Goal: Navigation & Orientation: Find specific page/section

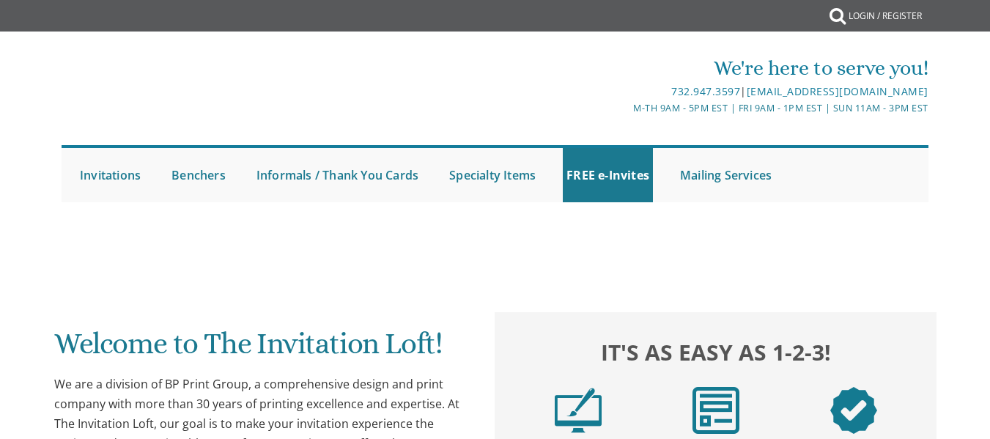
scroll to position [147, 0]
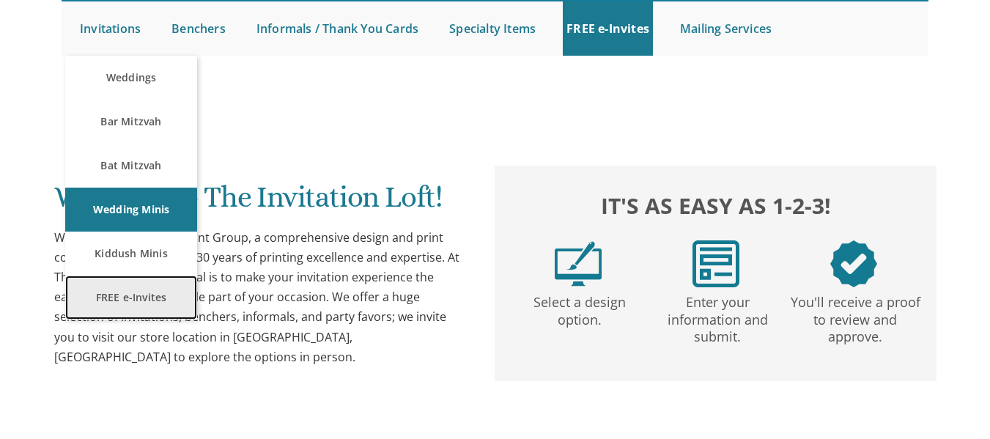
click at [119, 297] on link "FREE e-Invites" at bounding box center [131, 297] width 132 height 44
click at [136, 294] on link "FREE e-Invites" at bounding box center [131, 297] width 132 height 44
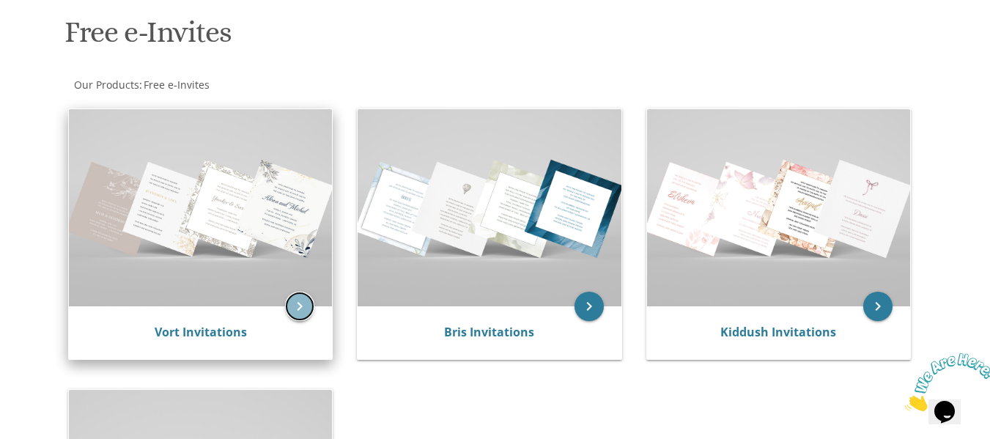
click at [300, 298] on icon "keyboard_arrow_right" at bounding box center [299, 306] width 29 height 29
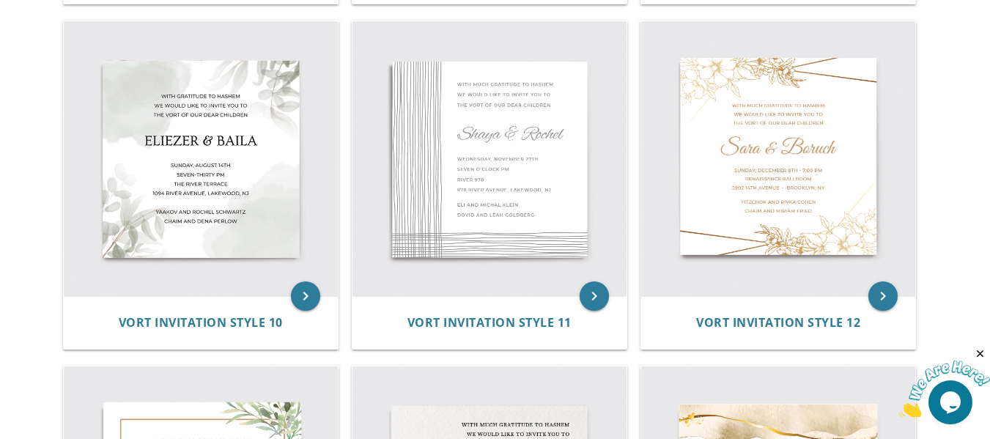
scroll to position [1352, 0]
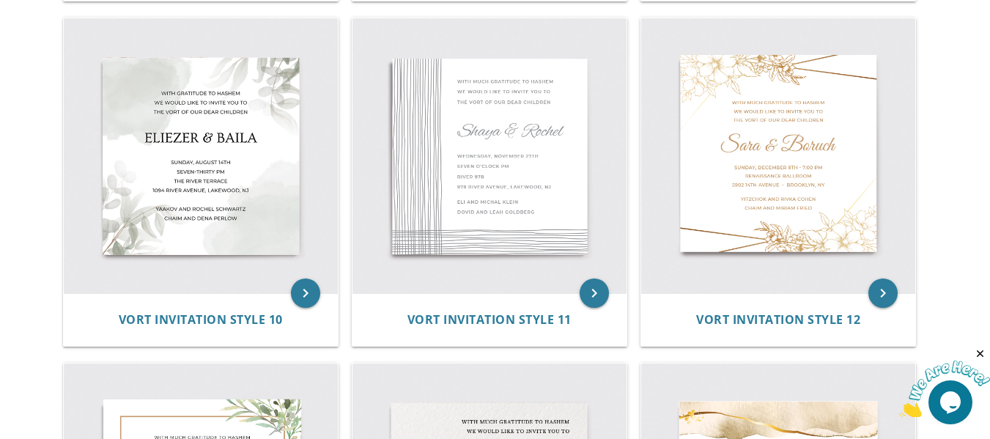
click at [344, 216] on div "keyboard_arrow_right Vort Invitation Style 10" at bounding box center [206, 184] width 289 height 345
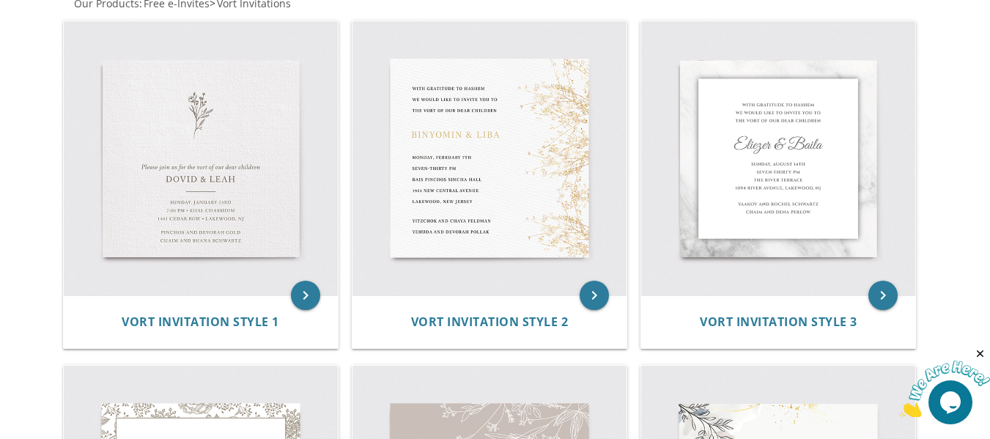
scroll to position [316, 0]
